Goal: Transaction & Acquisition: Purchase product/service

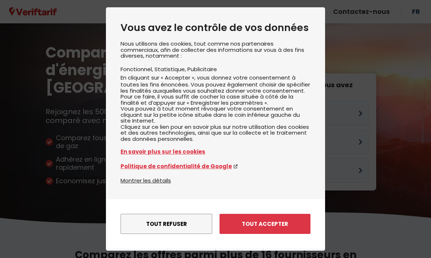
click at [279, 214] on button "Tout accepter" at bounding box center [265, 224] width 91 height 20
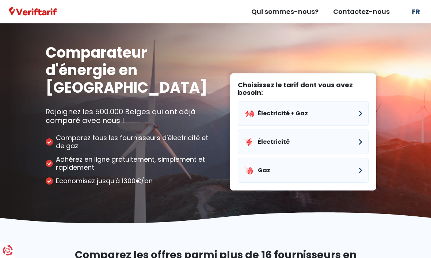
click at [359, 130] on button "Électricité" at bounding box center [303, 142] width 131 height 25
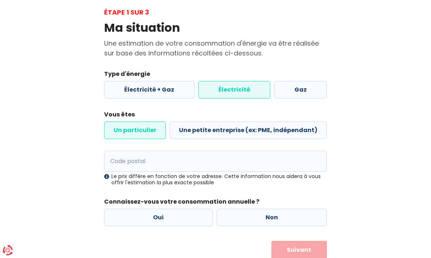
scroll to position [40, 0]
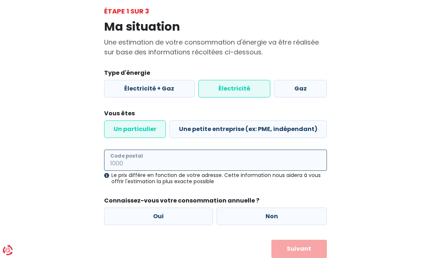
click at [150, 164] on input "Code postal" at bounding box center [215, 160] width 223 height 21
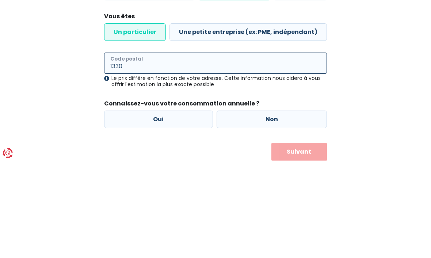
type input "1330"
click at [159, 208] on label "Oui" at bounding box center [158, 217] width 109 height 18
click at [159, 208] on input "Oui" at bounding box center [158, 217] width 109 height 18
radio input "true"
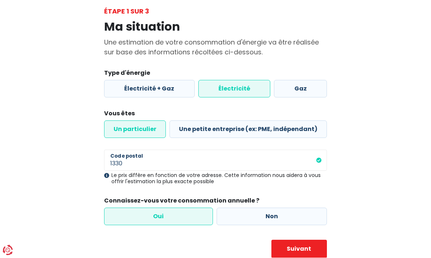
click at [303, 251] on button "Suivant" at bounding box center [300, 249] width 56 height 18
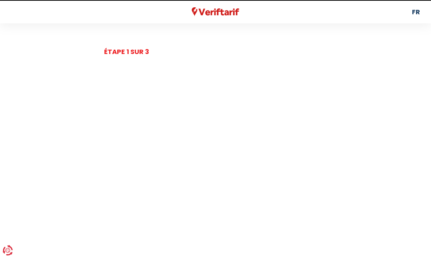
select select
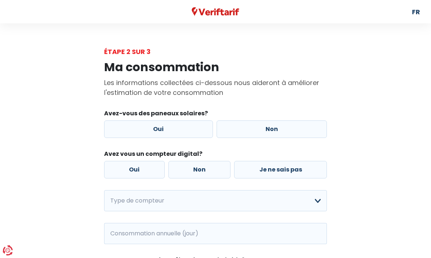
click at [166, 136] on label "Oui" at bounding box center [158, 130] width 109 height 18
click at [166, 136] on input "Oui" at bounding box center [158, 130] width 109 height 18
radio input "true"
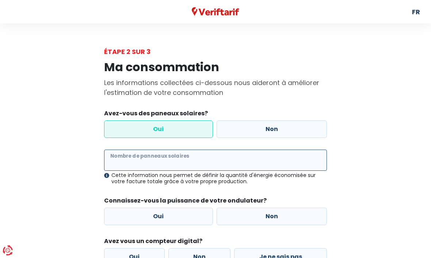
click at [170, 159] on input "Nombre de panneaux solaires" at bounding box center [215, 160] width 223 height 21
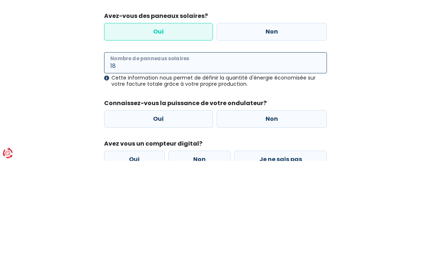
type input "18"
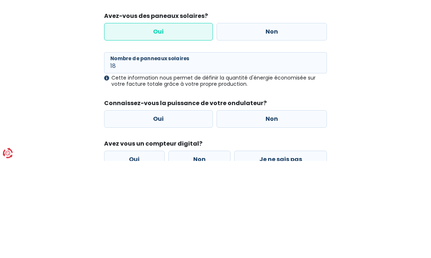
click at [163, 208] on label "Oui" at bounding box center [158, 217] width 109 height 18
click at [163, 208] on input "Oui" at bounding box center [158, 217] width 109 height 18
radio input "true"
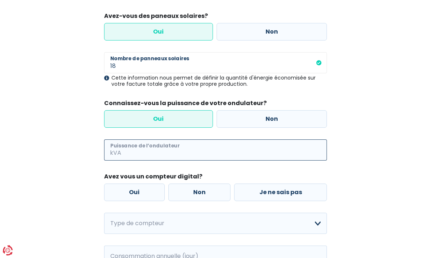
click at [177, 150] on input "Puissance de l’ondulateur" at bounding box center [225, 150] width 204 height 21
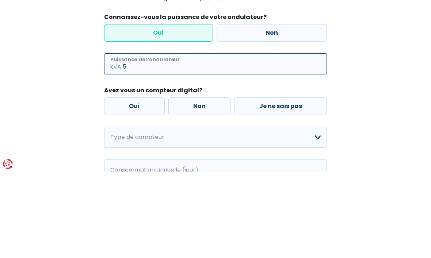
type input "5"
click at [199, 184] on label "Non" at bounding box center [199, 193] width 62 height 18
click at [199, 184] on input "Non" at bounding box center [199, 193] width 62 height 18
radio input "true"
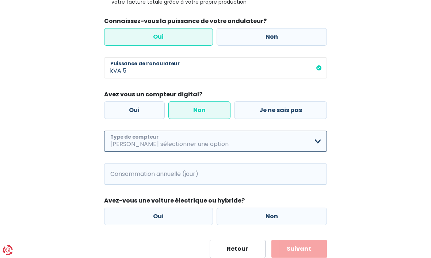
click at [319, 144] on select "Mono-horaire Bi-horaire Mono-horaire + exclusif nuit Bi-horaire + exclusif nuit…" at bounding box center [215, 141] width 223 height 21
select select "day_single_rate"
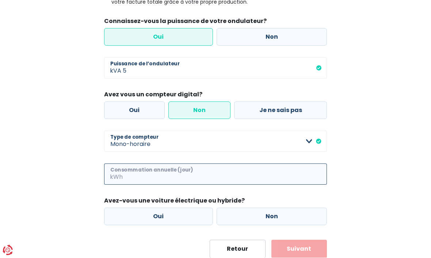
click at [155, 173] on input "Consommation annuelle (jour)" at bounding box center [225, 174] width 203 height 21
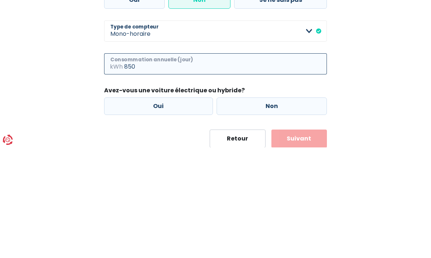
type input "850"
click at [270, 208] on label "Non" at bounding box center [272, 217] width 111 height 18
click at [270, 208] on input "Non" at bounding box center [272, 217] width 111 height 18
radio input "true"
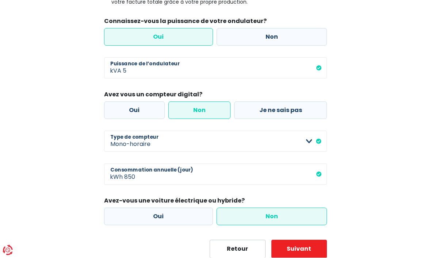
click at [310, 251] on button "Suivant" at bounding box center [300, 249] width 56 height 18
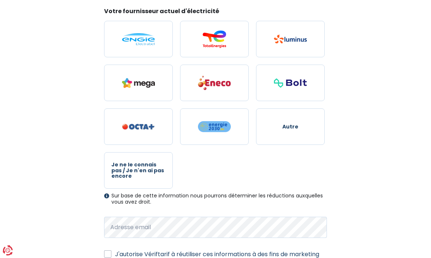
scroll to position [102, 0]
click at [293, 41] on img at bounding box center [290, 39] width 33 height 9
click at [293, 41] on input "radio" at bounding box center [290, 39] width 69 height 37
radio input "true"
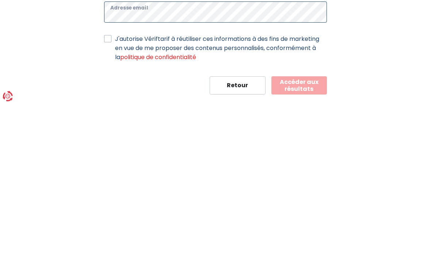
scroll to position [164, 0]
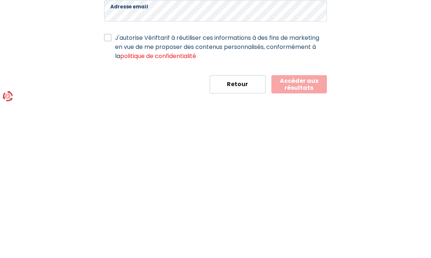
click at [166, 206] on link "politique de confidentialité" at bounding box center [158, 210] width 76 height 8
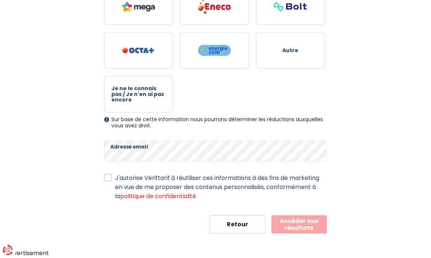
click at [107, 174] on input "J'autorise Vériftarif à réutiliser ces informations à des fins de marketing en …" at bounding box center [107, 177] width 7 height 7
checkbox input "true"
click at [295, 224] on button "Accéder aux résultats" at bounding box center [300, 225] width 56 height 18
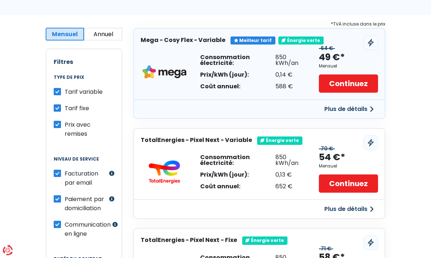
scroll to position [127, 0]
click at [361, 108] on button "Plus de détails" at bounding box center [349, 109] width 58 height 13
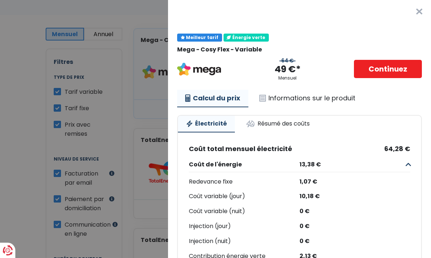
scroll to position [0, 0]
click at [308, 98] on link "Informations sur le produit" at bounding box center [307, 98] width 112 height 17
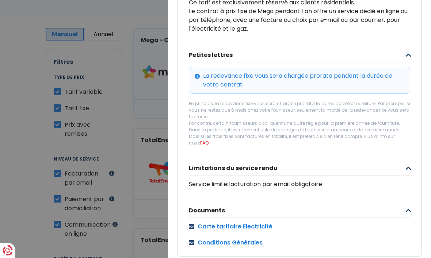
scroll to position [273, 0]
click at [254, 223] on link "Carte tarifaire Electricité" at bounding box center [299, 227] width 221 height 9
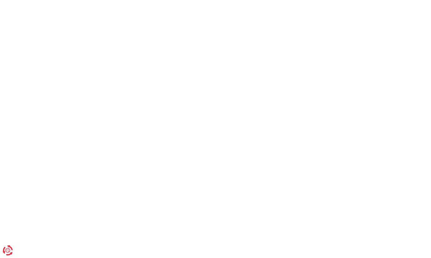
scroll to position [178, 0]
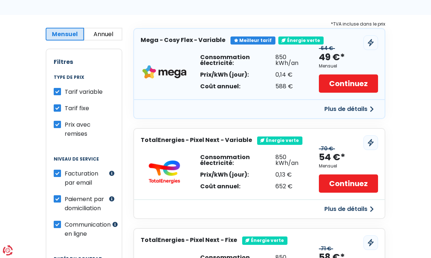
click at [65, 90] on label "Tarif variable" at bounding box center [84, 91] width 38 height 9
click at [59, 90] on input "Tarif variable" at bounding box center [57, 90] width 7 height 7
checkbox input "false"
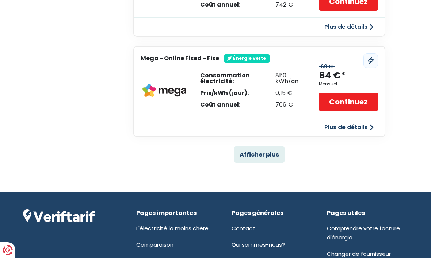
scroll to position [510, 0]
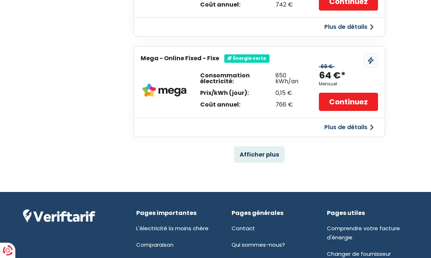
click at [263, 150] on button "Afficher plus" at bounding box center [259, 155] width 50 height 16
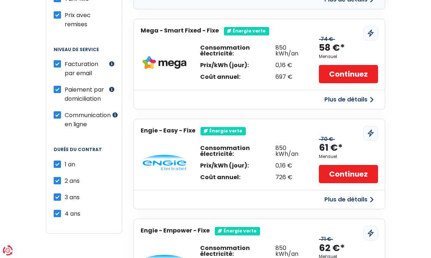
scroll to position [236, 0]
click at [65, 198] on label "3 ans" at bounding box center [72, 197] width 15 height 9
click at [57, 198] on input "3 ans" at bounding box center [57, 196] width 7 height 7
checkbox input "false"
click at [65, 212] on label "4 ans" at bounding box center [73, 214] width 16 height 9
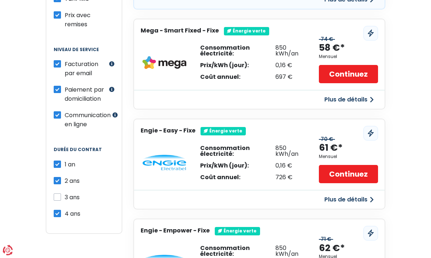
click at [58, 212] on input "4 ans" at bounding box center [57, 213] width 7 height 7
checkbox input "false"
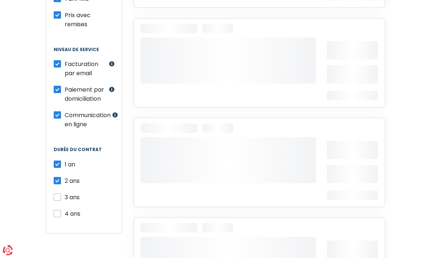
scroll to position [237, 0]
click at [65, 160] on label "1 an" at bounding box center [70, 164] width 11 height 9
click at [59, 160] on input "1 an" at bounding box center [57, 163] width 7 height 7
checkbox input "false"
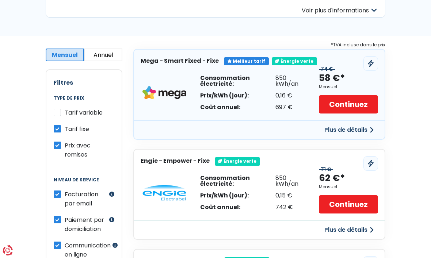
scroll to position [106, 0]
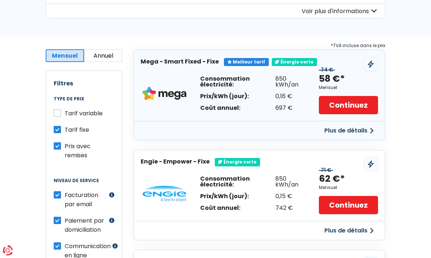
click at [355, 127] on button "Plus de détails" at bounding box center [349, 130] width 58 height 13
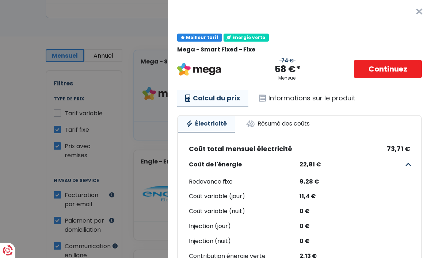
scroll to position [0, 0]
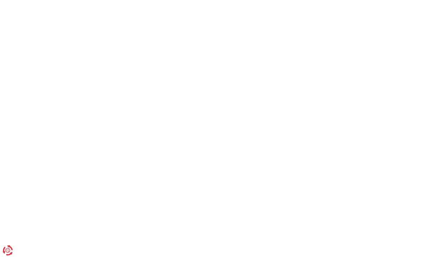
scroll to position [178, 0]
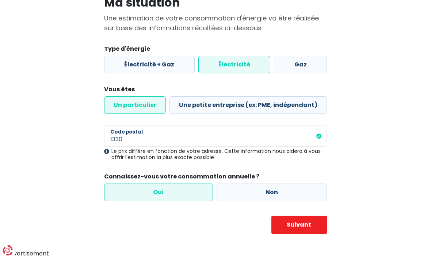
scroll to position [41, 0]
